Goal: Obtain resource: Obtain resource

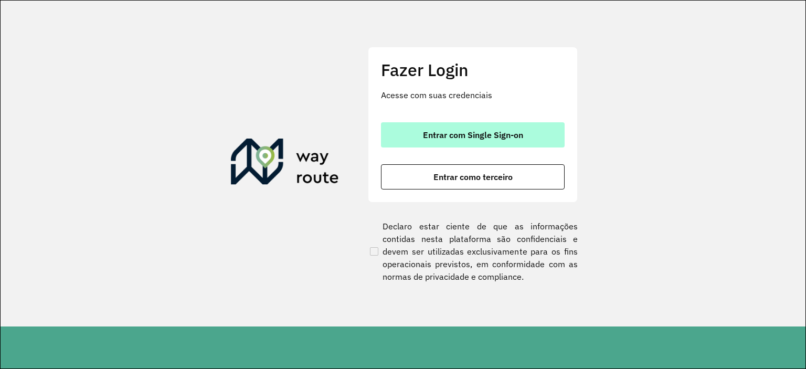
click at [491, 139] on span "Entrar com Single Sign-on" at bounding box center [473, 135] width 100 height 8
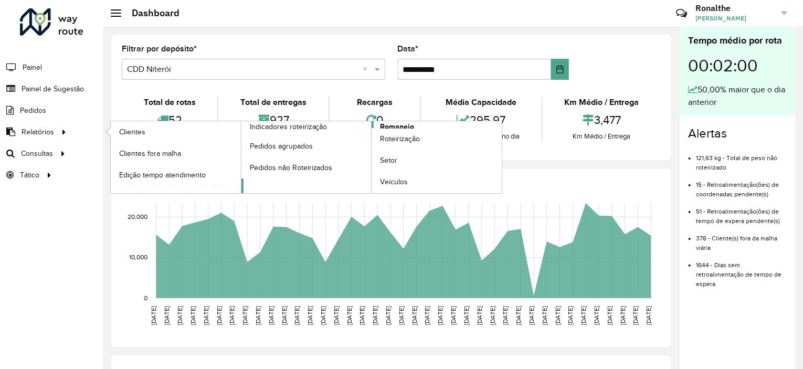
click at [388, 124] on span "Romaneio" at bounding box center [397, 126] width 34 height 11
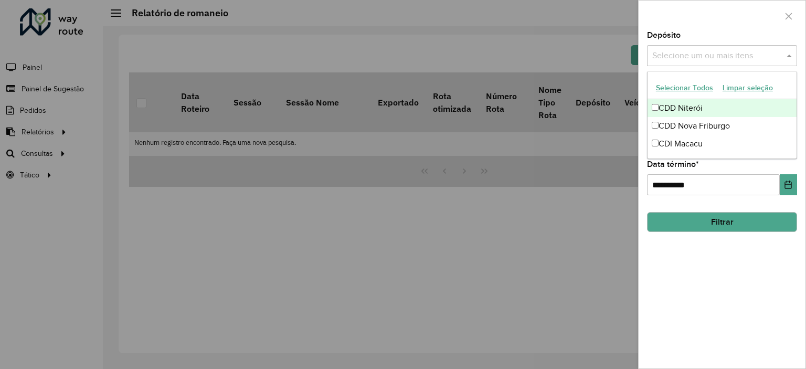
click at [739, 59] on input "text" at bounding box center [716, 56] width 134 height 13
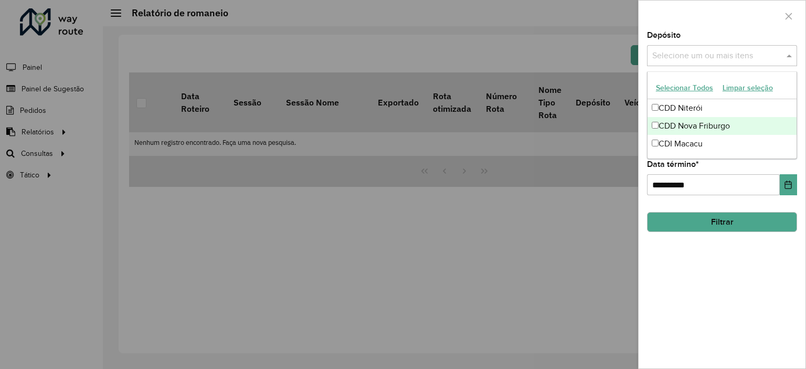
click at [711, 126] on div "CDD Nova Friburgo" at bounding box center [721, 126] width 149 height 18
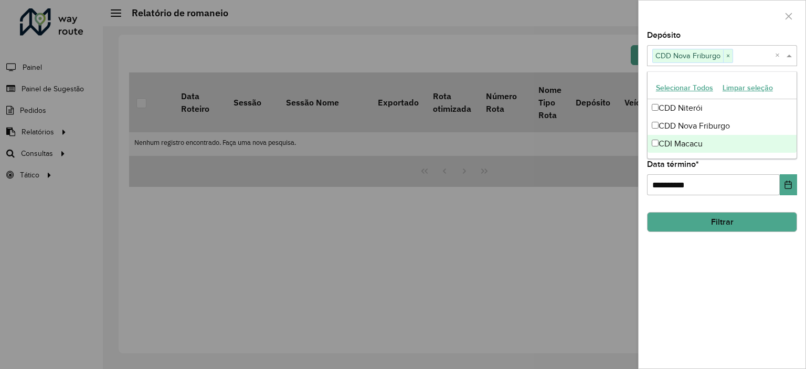
click at [724, 247] on div "**********" at bounding box center [721, 199] width 167 height 337
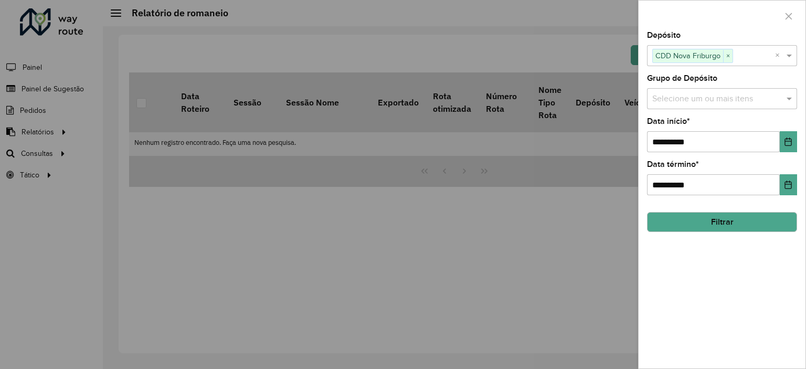
click at [714, 104] on div "Selecione um ou mais itens" at bounding box center [722, 98] width 150 height 21
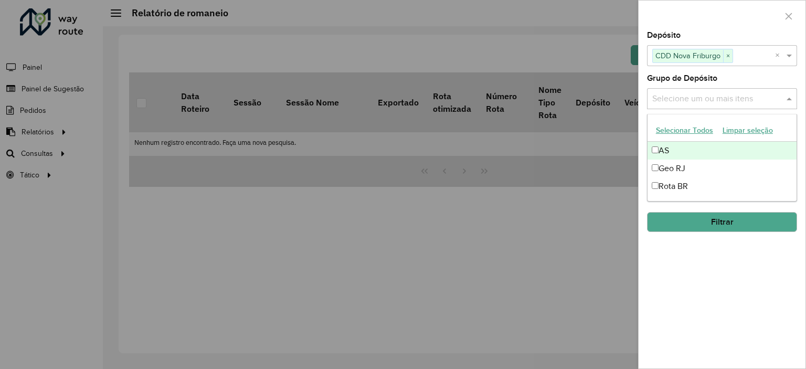
click at [788, 100] on span at bounding box center [790, 98] width 13 height 13
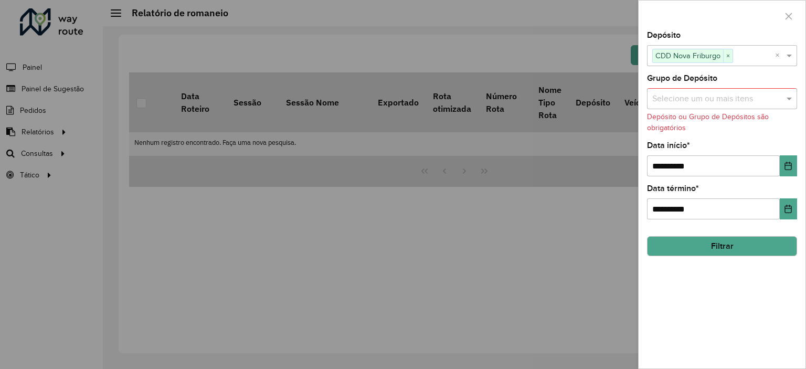
click at [785, 87] on div "Grupo de Depósito Selecione um ou mais itens Depósito ou Grupo de Depósitos são…" at bounding box center [722, 103] width 150 height 59
click at [778, 99] on input "text" at bounding box center [716, 99] width 134 height 13
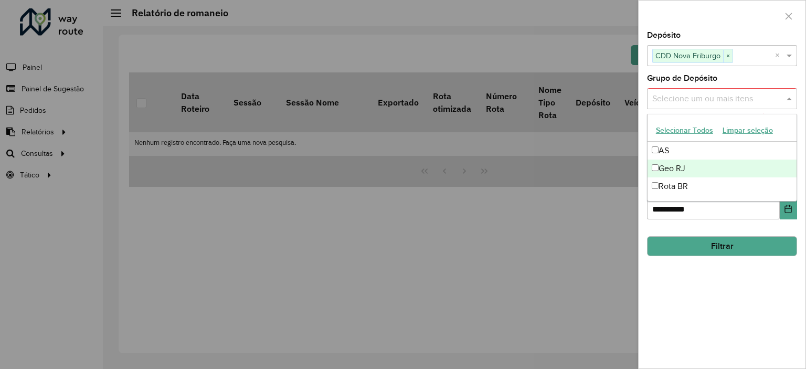
click at [688, 172] on div "Geo RJ" at bounding box center [721, 168] width 149 height 18
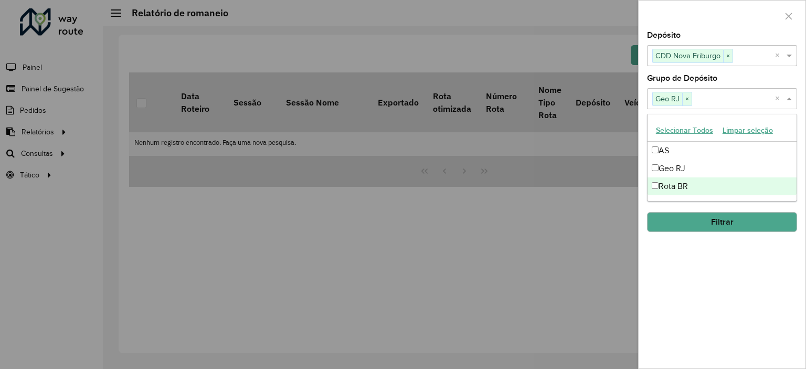
click at [685, 281] on div "**********" at bounding box center [721, 199] width 167 height 337
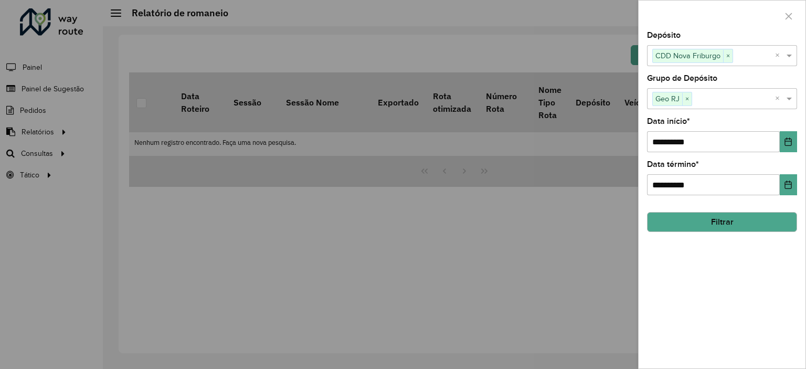
click at [711, 220] on button "Filtrar" at bounding box center [722, 222] width 150 height 20
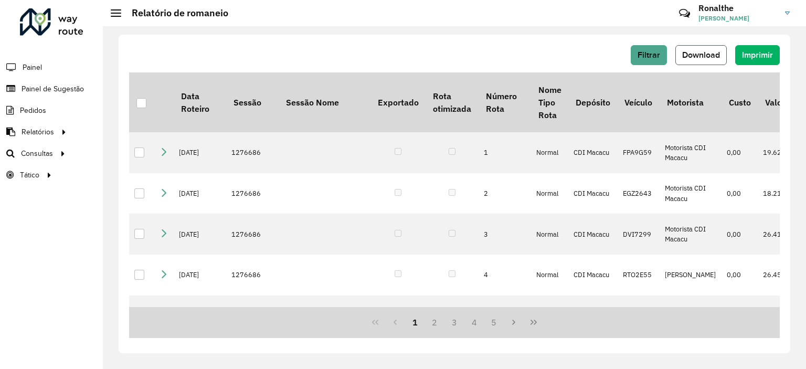
click at [715, 52] on span "Download" at bounding box center [701, 54] width 38 height 9
